Goal: Communication & Community: Ask a question

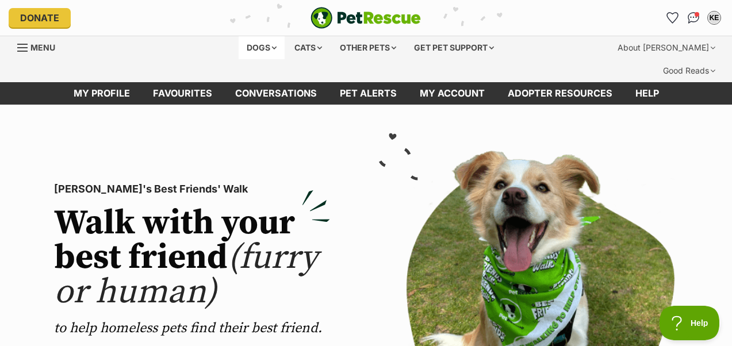
click at [262, 46] on div "Dogs" at bounding box center [262, 47] width 46 height 23
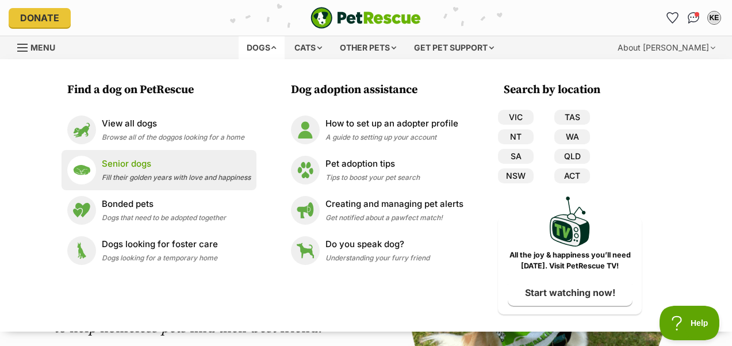
click at [147, 159] on p "Senior dogs" at bounding box center [176, 164] width 149 height 13
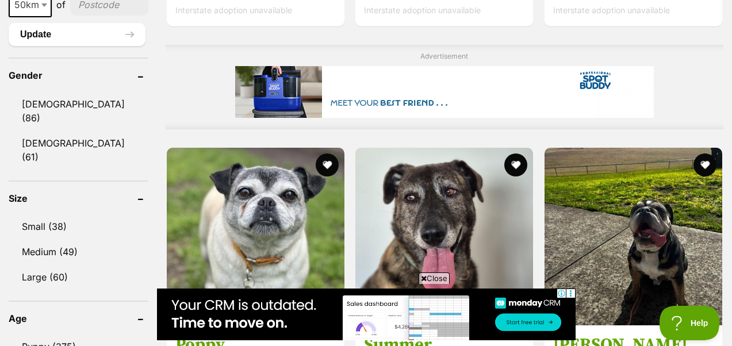
scroll to position [1096, 0]
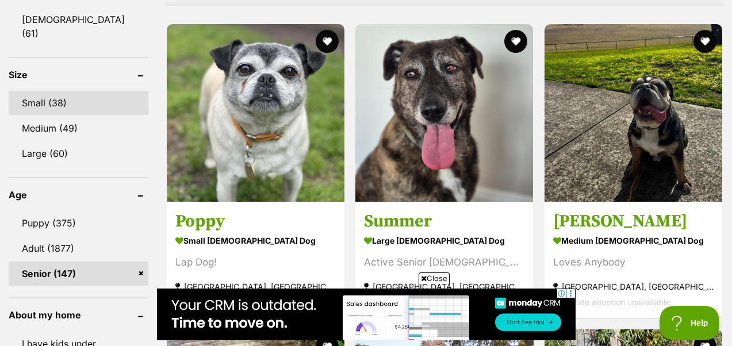
click at [53, 91] on link "Small (38)" at bounding box center [79, 103] width 140 height 24
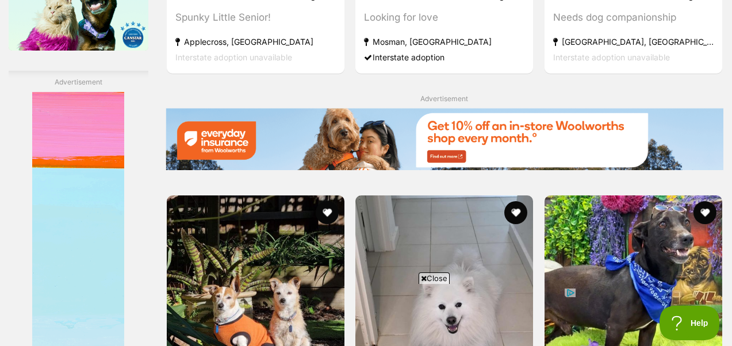
scroll to position [1983, 0]
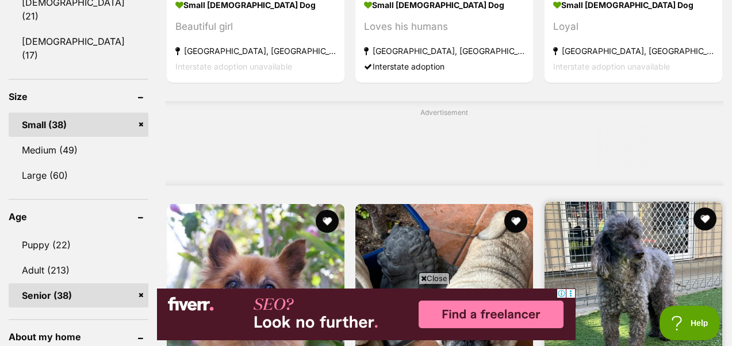
click at [545, 202] on img at bounding box center [634, 291] width 178 height 178
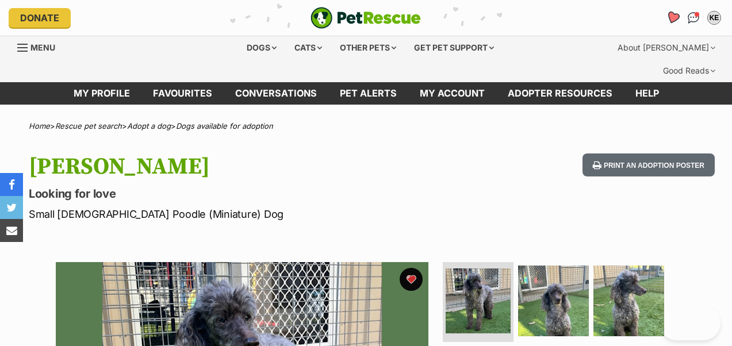
click at [673, 18] on icon "Favourites" at bounding box center [673, 17] width 14 height 13
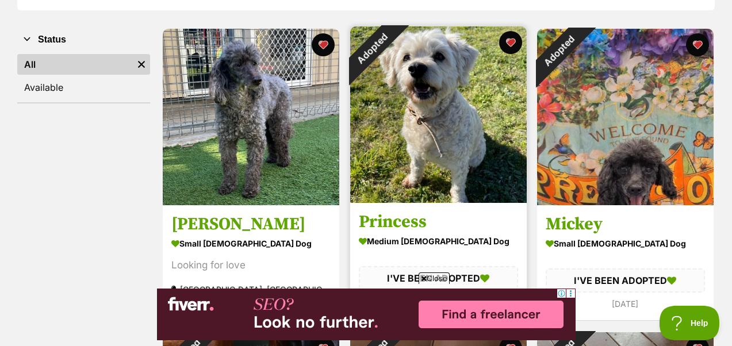
scroll to position [224, 0]
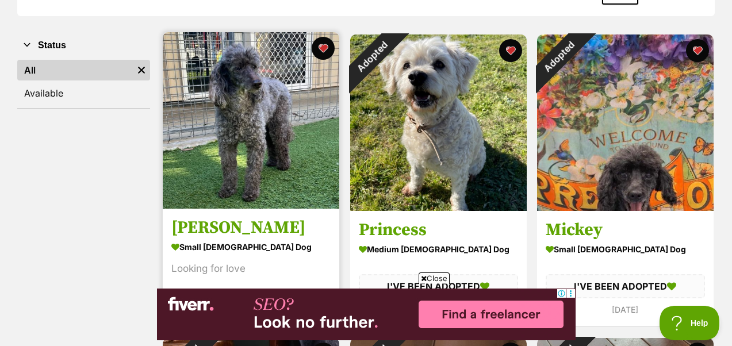
click at [220, 142] on img at bounding box center [251, 120] width 177 height 177
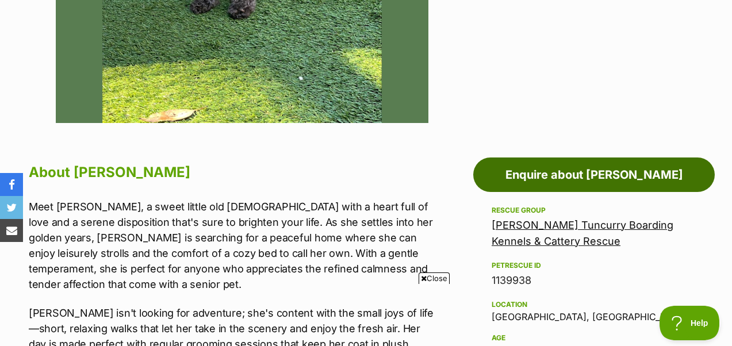
click at [635, 158] on link "Enquire about [PERSON_NAME]" at bounding box center [594, 175] width 242 height 35
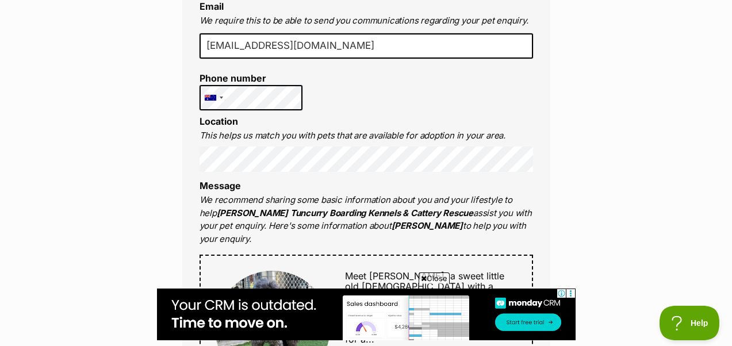
scroll to position [409, 0]
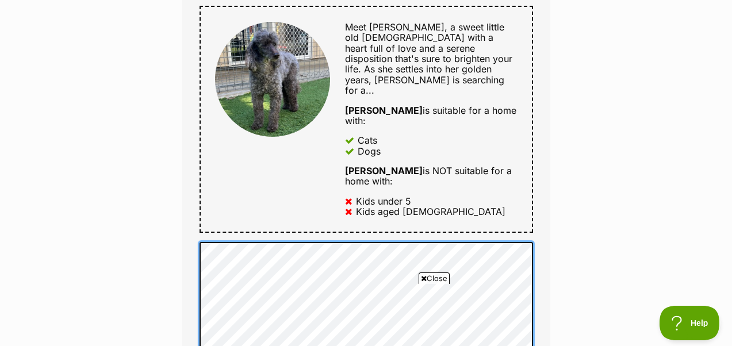
scroll to position [0, 0]
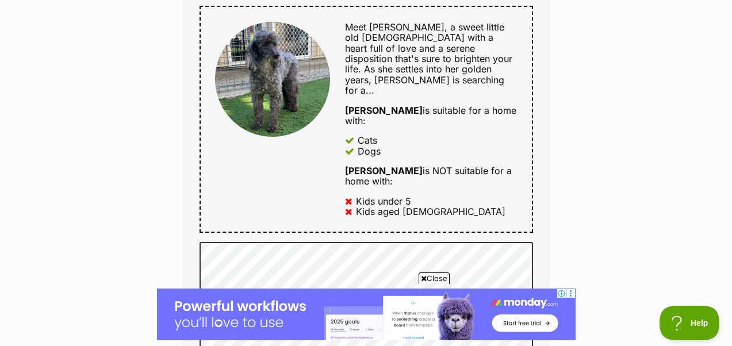
click at [602, 158] on div "Enquire about Coco Bella Want to increase your chances of a successful enquiry?…" at bounding box center [366, 226] width 732 height 1508
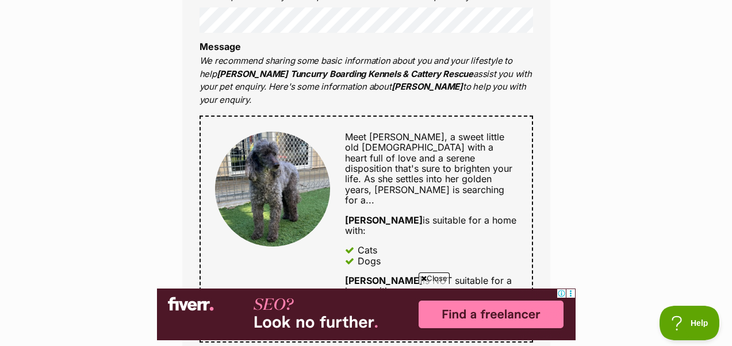
click at [628, 261] on div "Enquire about Coco Bella Want to increase your chances of a successful enquiry?…" at bounding box center [366, 336] width 732 height 1508
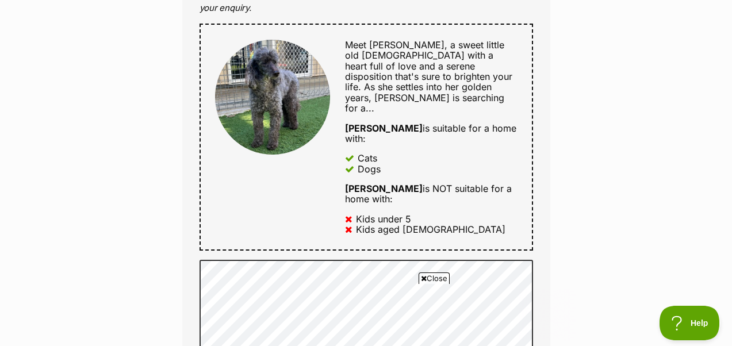
click at [598, 115] on div "Enquire about Coco Bella Want to increase your chances of a successful enquiry?…" at bounding box center [366, 244] width 732 height 1508
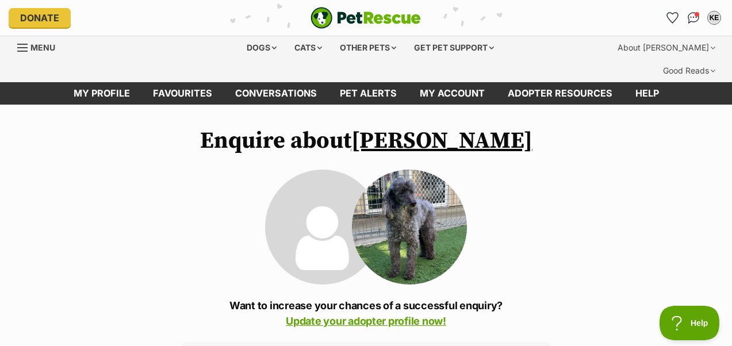
click at [458, 127] on link "[PERSON_NAME]" at bounding box center [441, 141] width 181 height 29
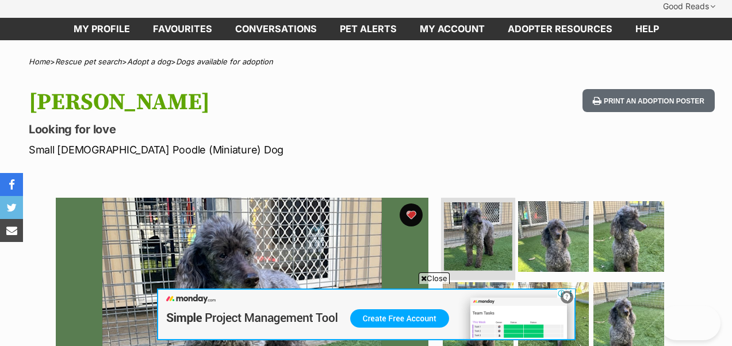
click at [488, 202] on img at bounding box center [478, 236] width 68 height 68
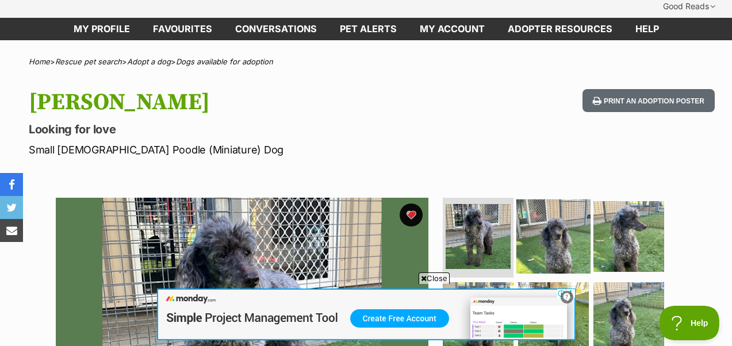
scroll to position [114, 0]
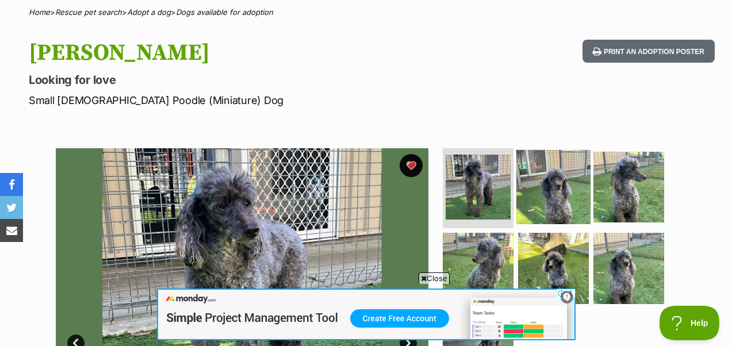
click at [538, 172] on img at bounding box center [553, 187] width 74 height 74
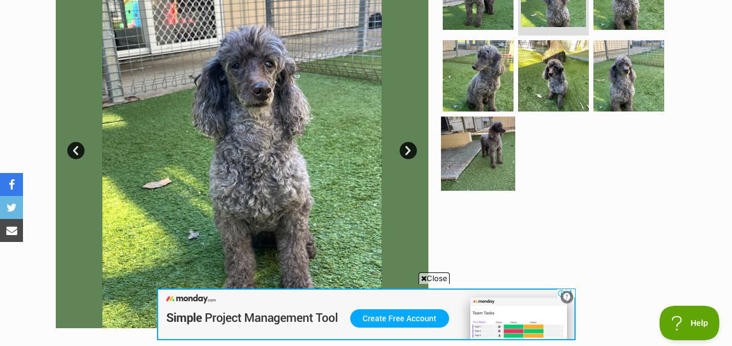
scroll to position [301, 0]
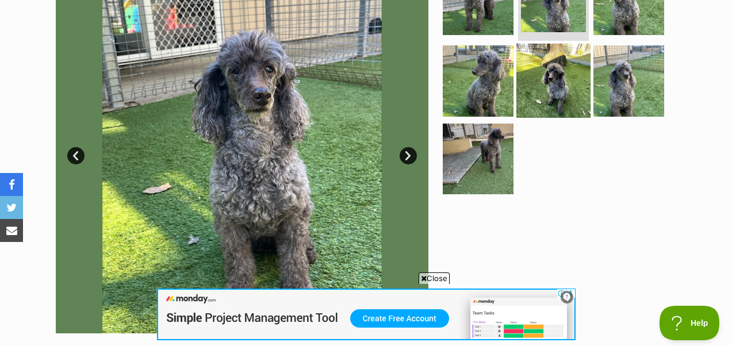
click at [573, 55] on img at bounding box center [553, 81] width 74 height 74
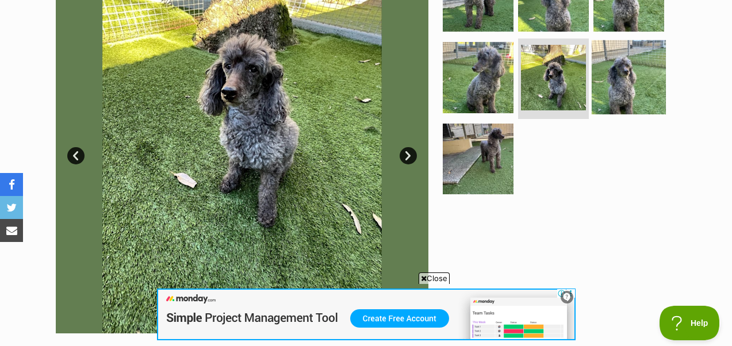
click at [646, 53] on img at bounding box center [629, 77] width 74 height 74
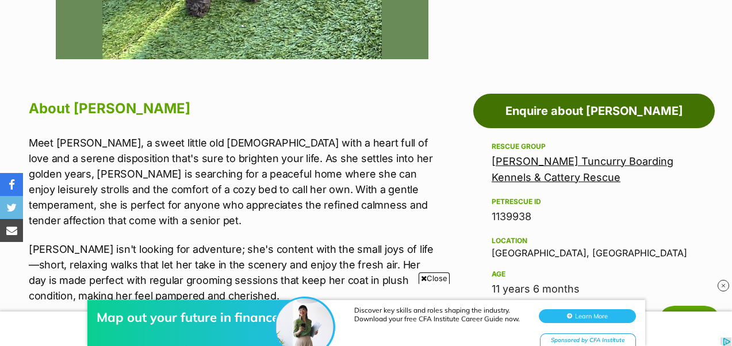
scroll to position [0, 0]
click at [528, 94] on link "Enquire about Coco Bella" at bounding box center [594, 111] width 242 height 35
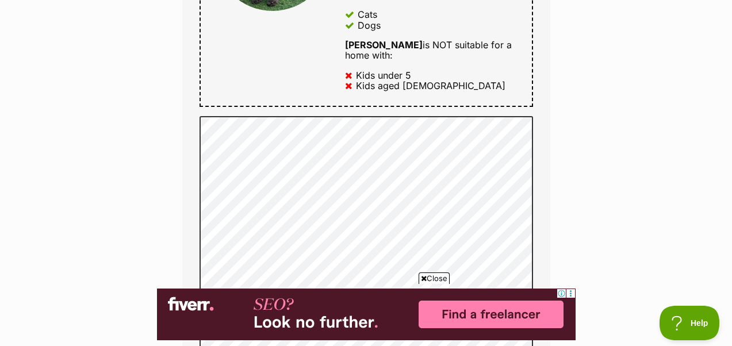
click at [611, 222] on div "Enquire about Coco Bella Want to increase your chances of a successful enquiry?…" at bounding box center [366, 196] width 732 height 1701
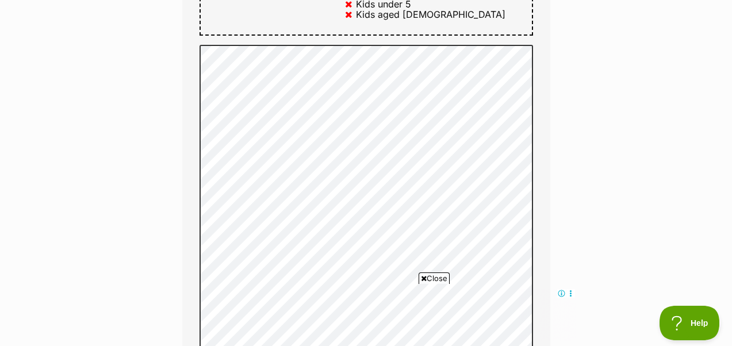
click at [571, 90] on div "Enquire about Coco Bella Want to increase your chances of a successful enquiry?…" at bounding box center [366, 146] width 732 height 1743
click at [717, 128] on div "Enquire about Coco Bella Want to increase your chances of a successful enquiry?…" at bounding box center [366, 162] width 732 height 1774
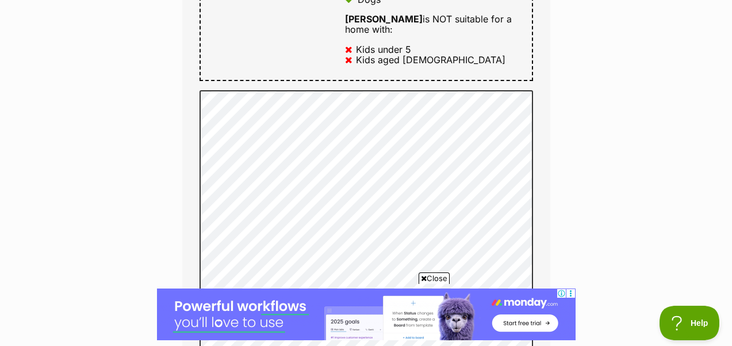
click at [590, 141] on div "Enquire about Coco Bella Want to increase your chances of a successful enquiry?…" at bounding box center [366, 201] width 732 height 1763
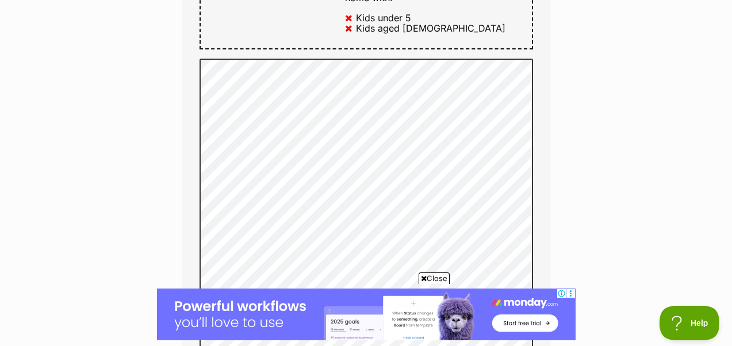
click at [577, 198] on div "Enquire about Coco Bella Want to increase your chances of a successful enquiry?…" at bounding box center [366, 170] width 732 height 1763
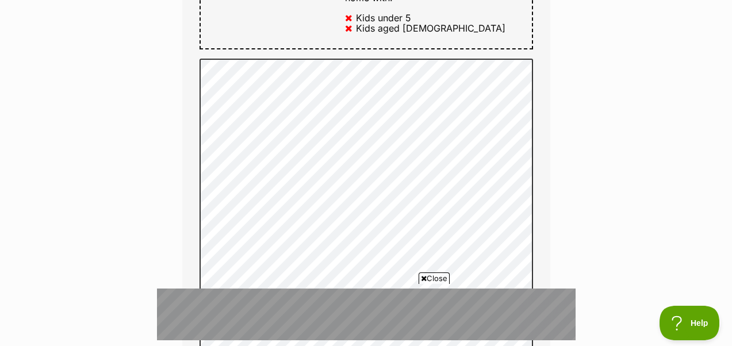
click at [575, 207] on div "Enquire about Coco Bella Want to increase your chances of a successful enquiry?…" at bounding box center [366, 176] width 732 height 1774
